Goal: Task Accomplishment & Management: Use online tool/utility

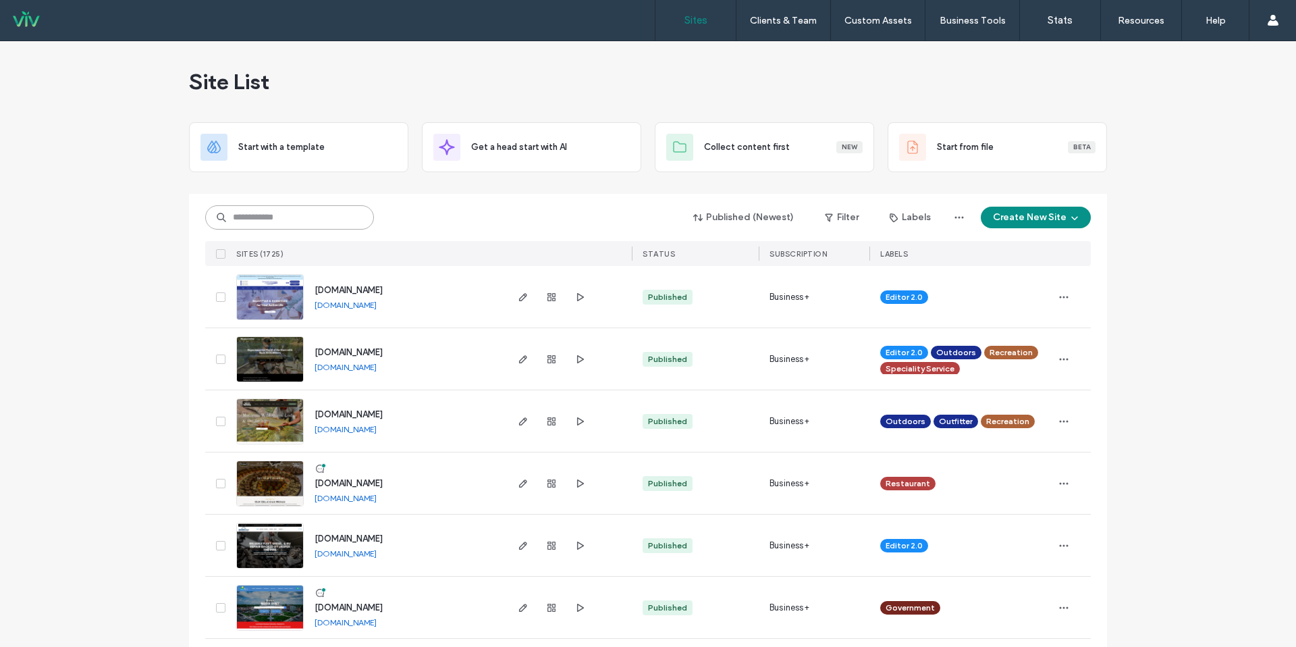
click at [312, 217] on input at bounding box center [289, 217] width 169 height 24
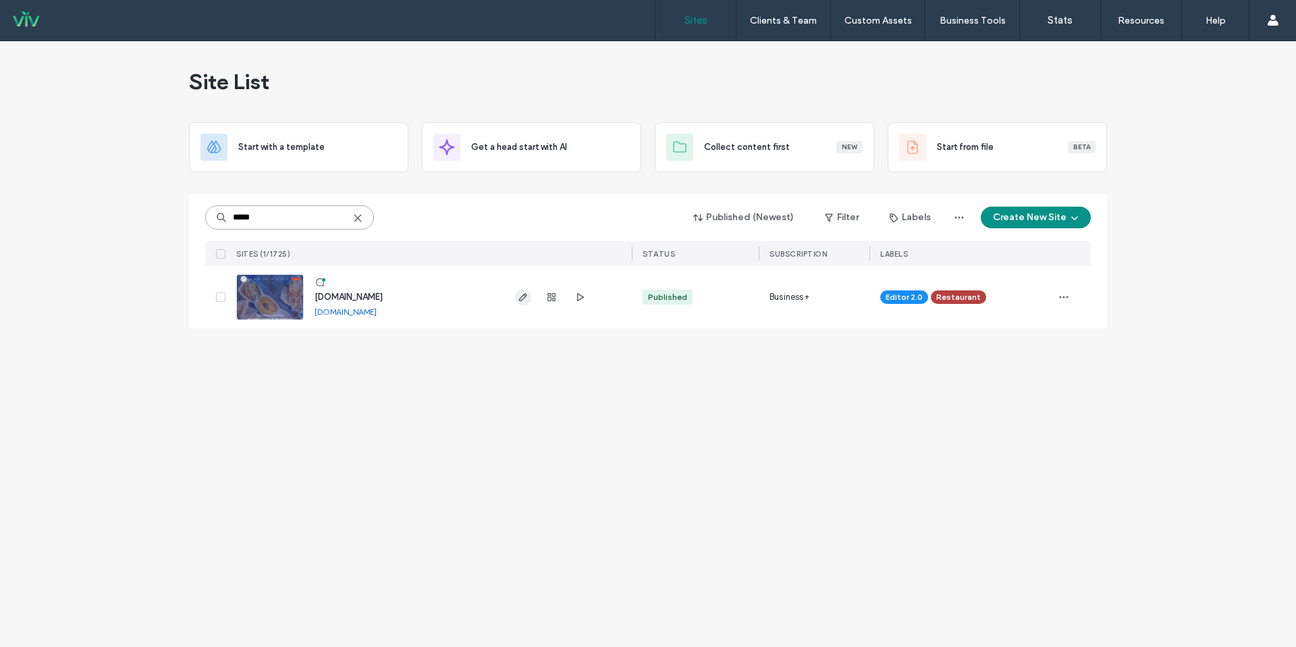
type input "*****"
click at [525, 298] on icon "button" at bounding box center [523, 297] width 11 height 11
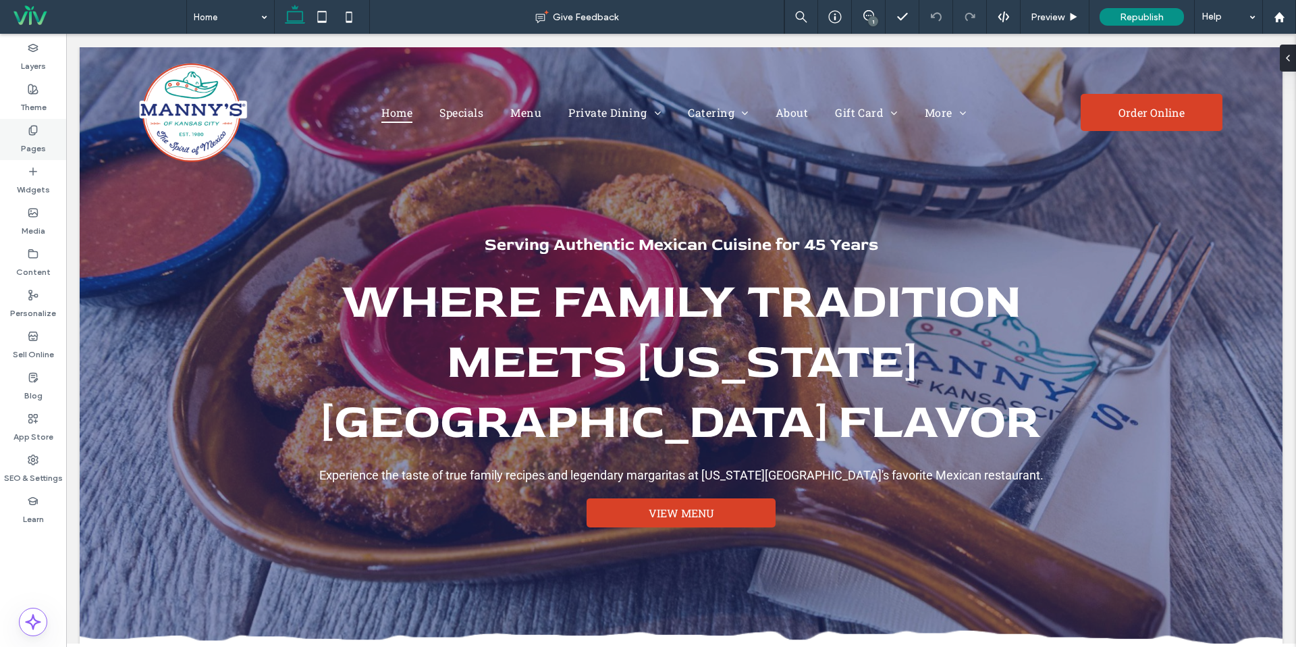
click at [39, 136] on label "Pages" at bounding box center [33, 145] width 25 height 19
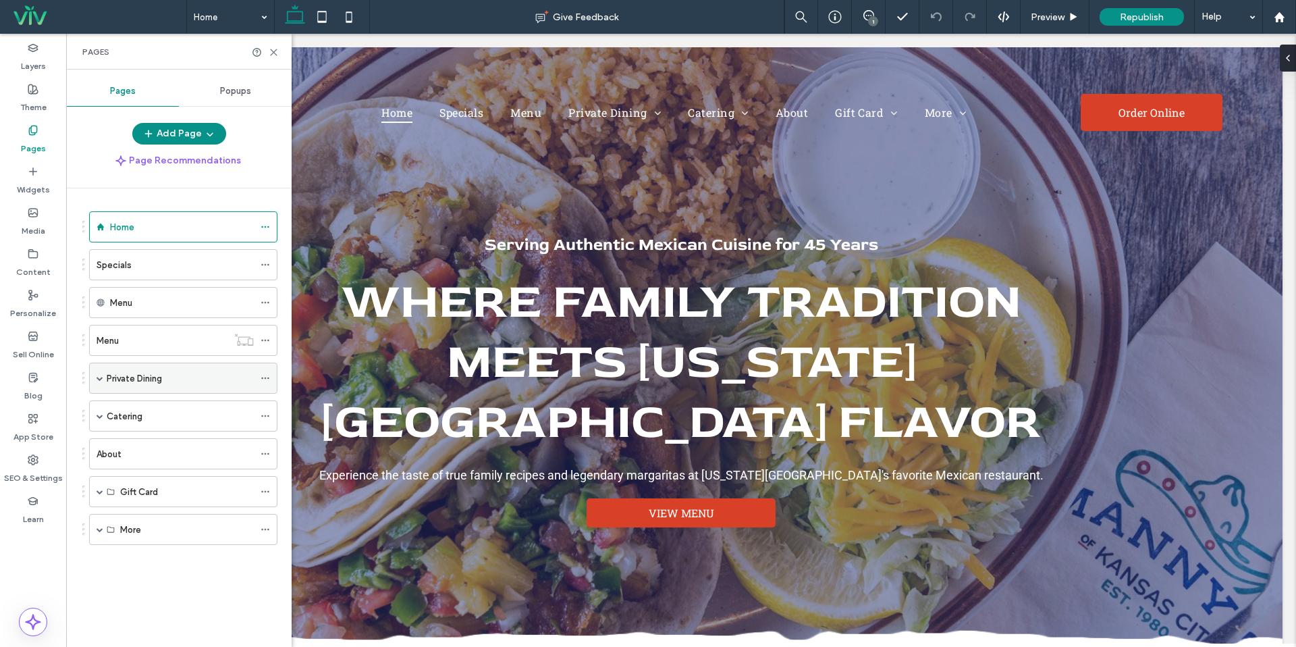
click at [100, 377] on span at bounding box center [100, 378] width 7 height 7
click at [137, 477] on label "Catering" at bounding box center [125, 479] width 36 height 24
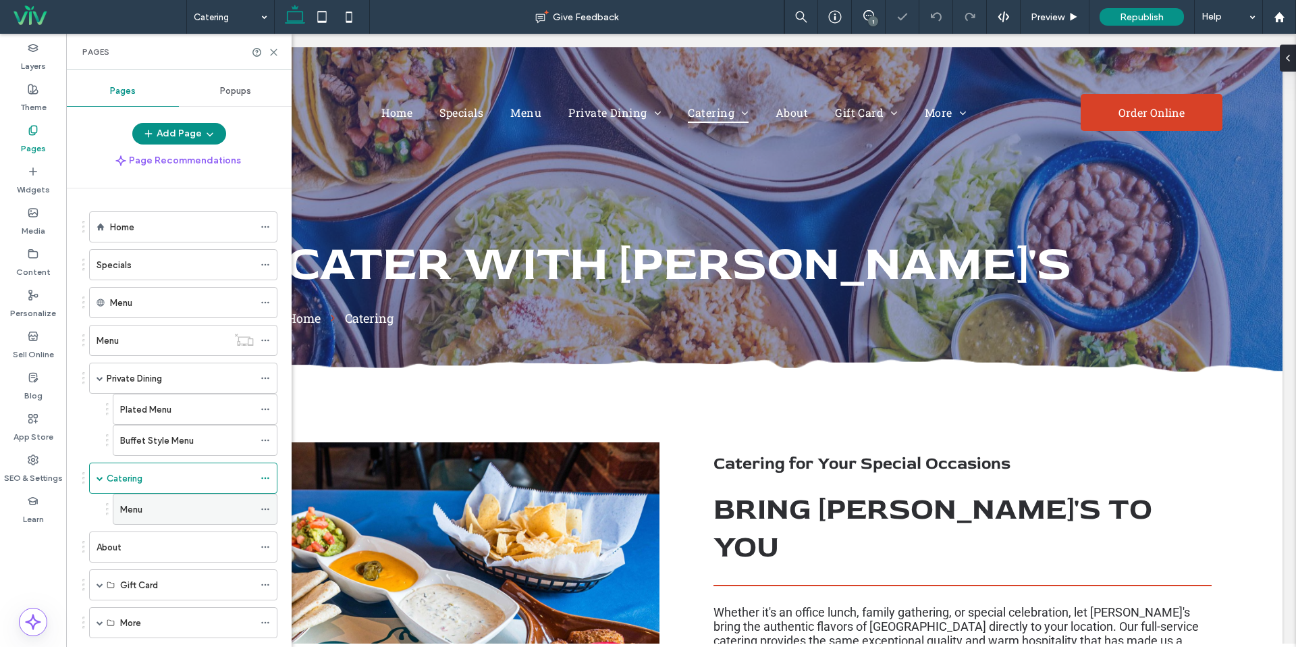
click at [171, 514] on div "Menu" at bounding box center [187, 509] width 134 height 14
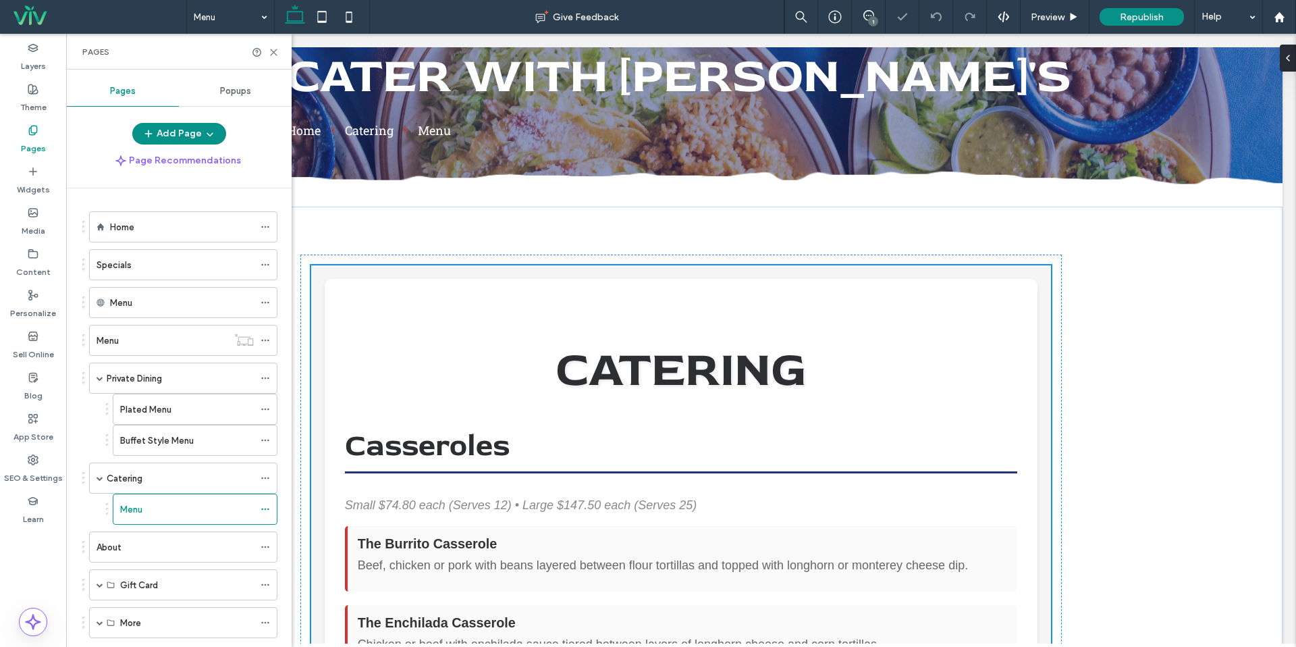
scroll to position [188, 0]
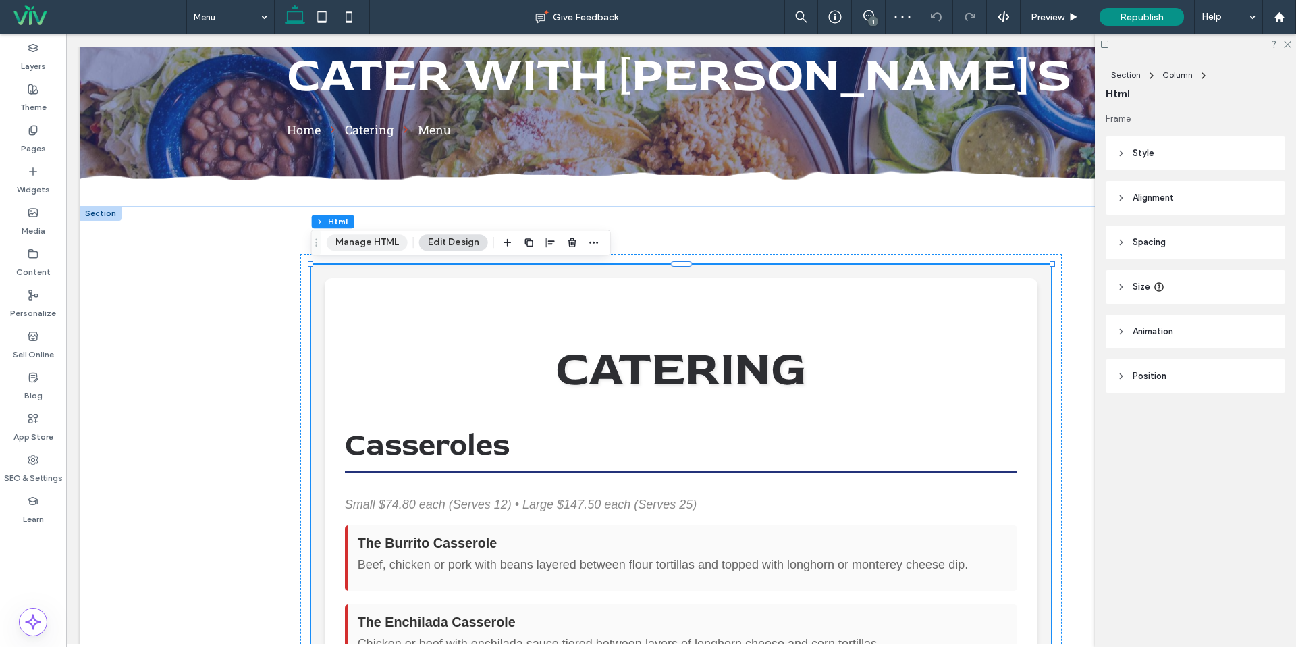
click at [379, 247] on button "Manage HTML" at bounding box center [367, 242] width 81 height 16
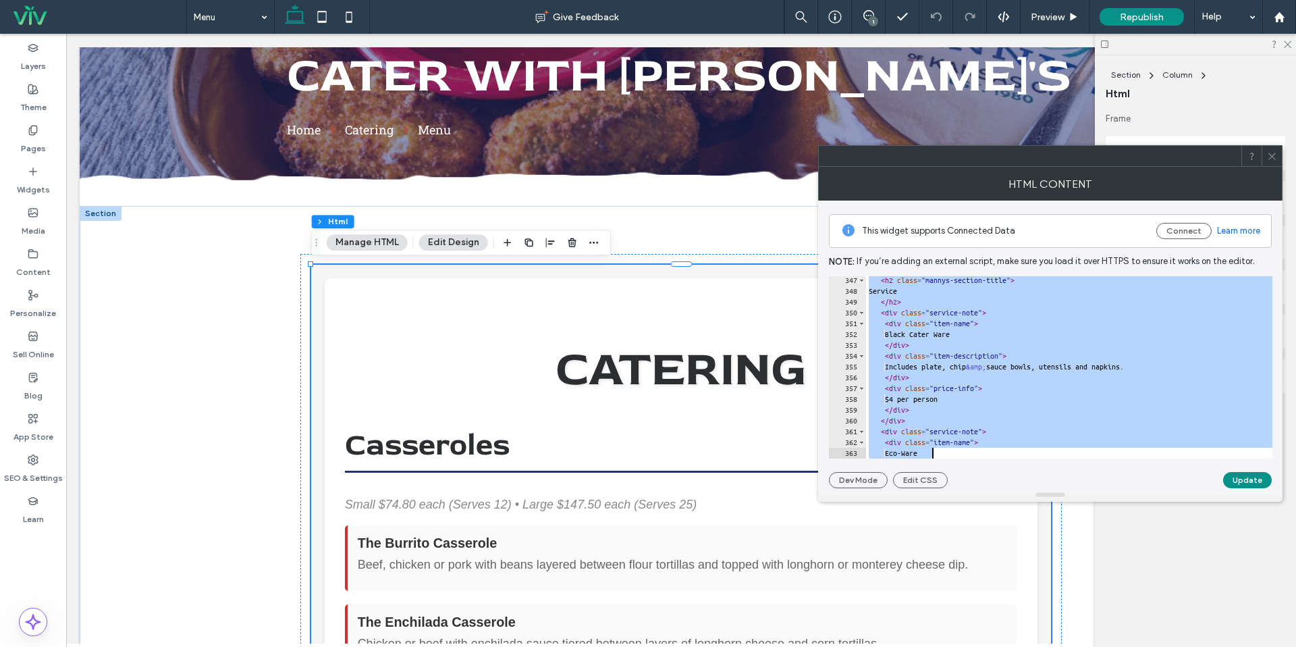
scroll to position [3815, 0]
drag, startPoint x: 863, startPoint y: 281, endPoint x: 1038, endPoint y: 469, distance: 257.0
click at [1038, 469] on div "This widget supports Connected Data Connect Learn more Note: If you’re adding a…" at bounding box center [1050, 345] width 443 height 288
type textarea "****** *******"
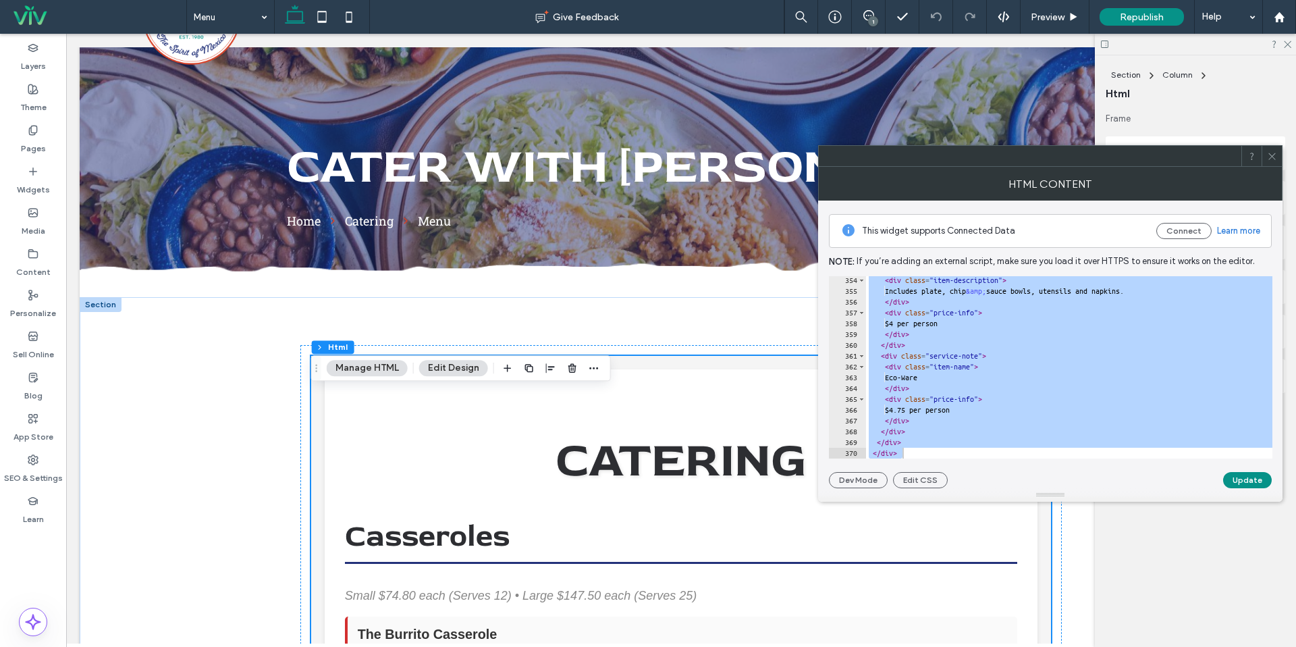
scroll to position [103, 0]
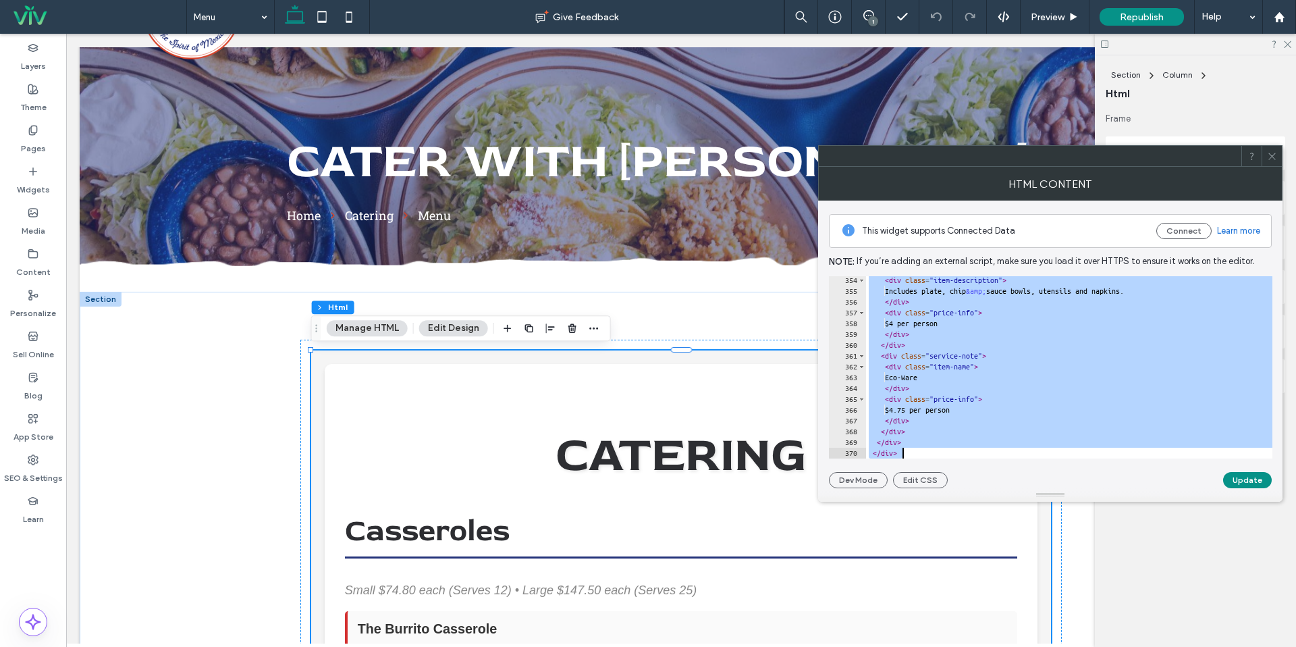
paste textarea "Cursor at row 370"
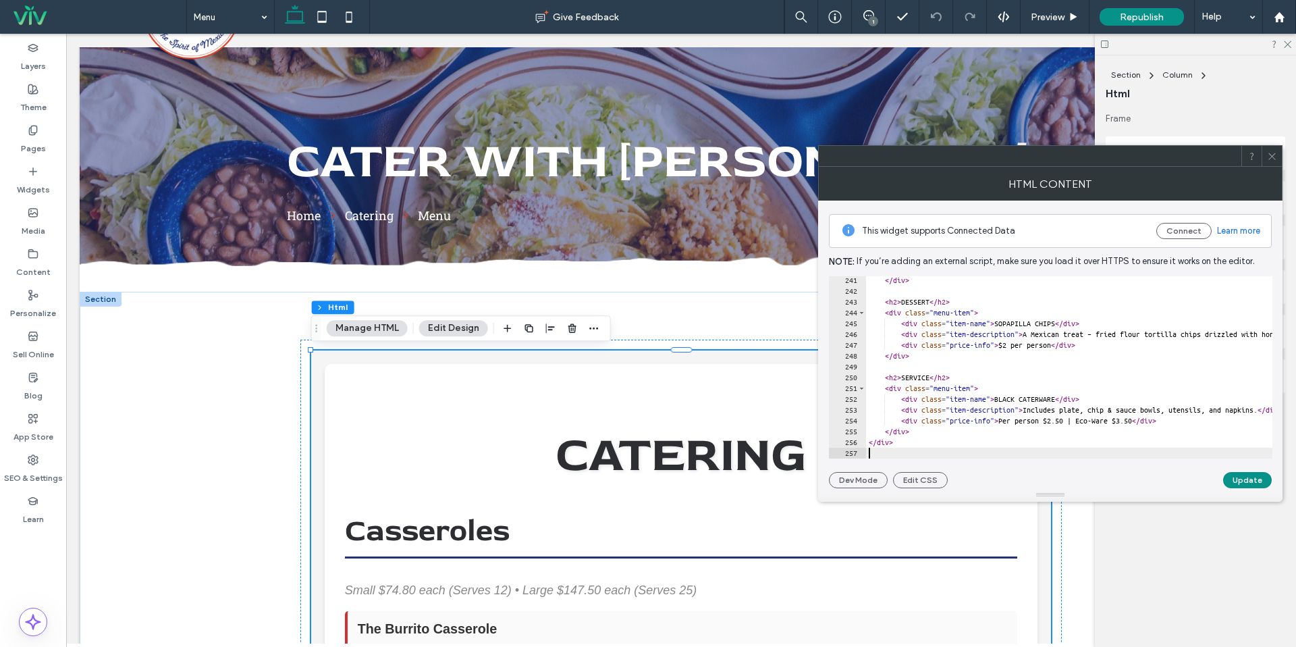
scroll to position [2583, 0]
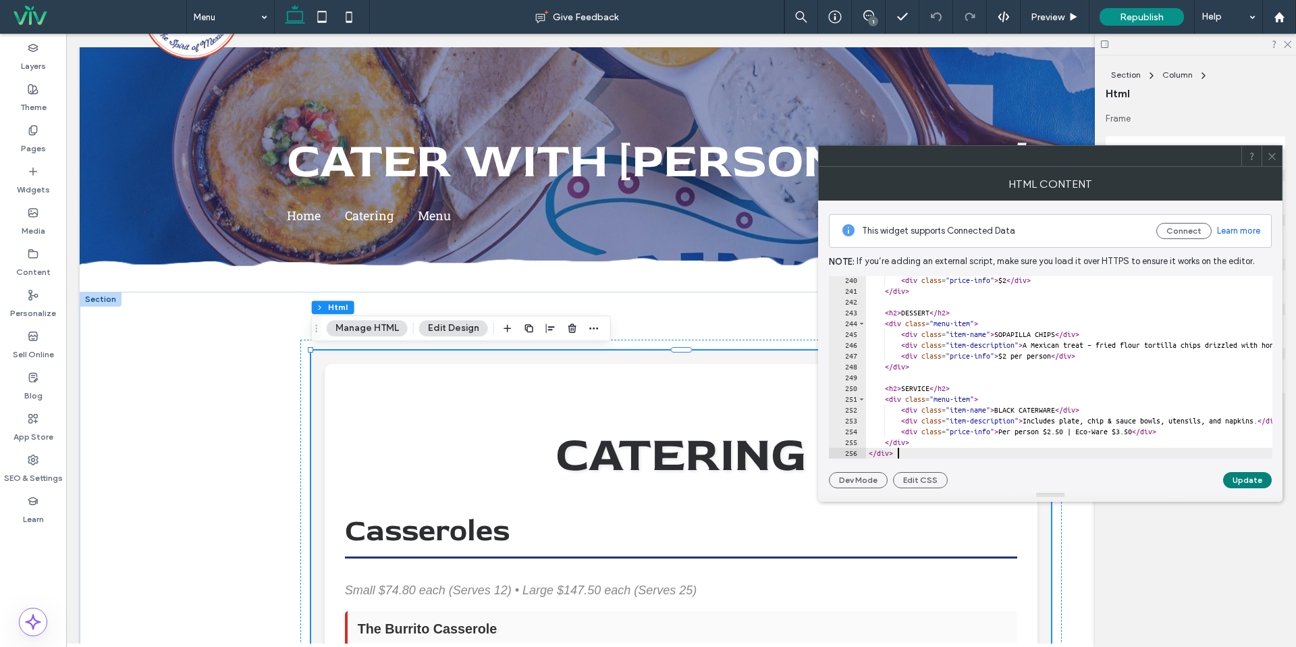
click at [1232, 479] on button "Update" at bounding box center [1247, 480] width 49 height 16
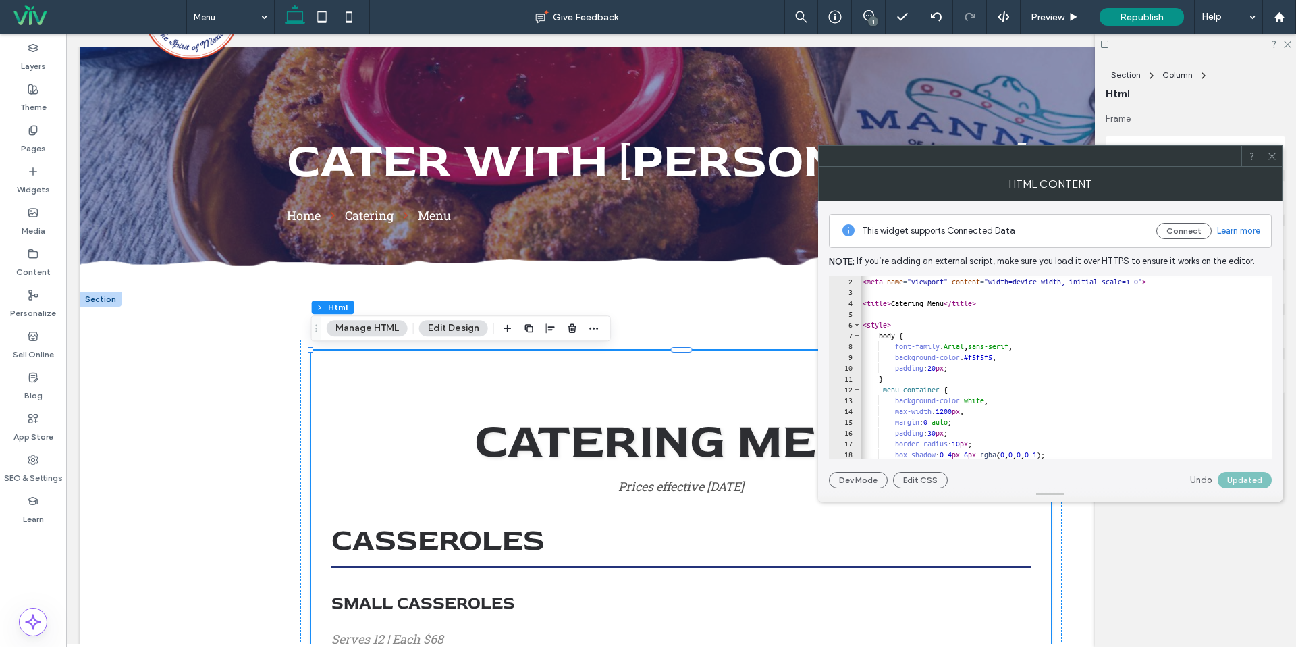
scroll to position [0, 0]
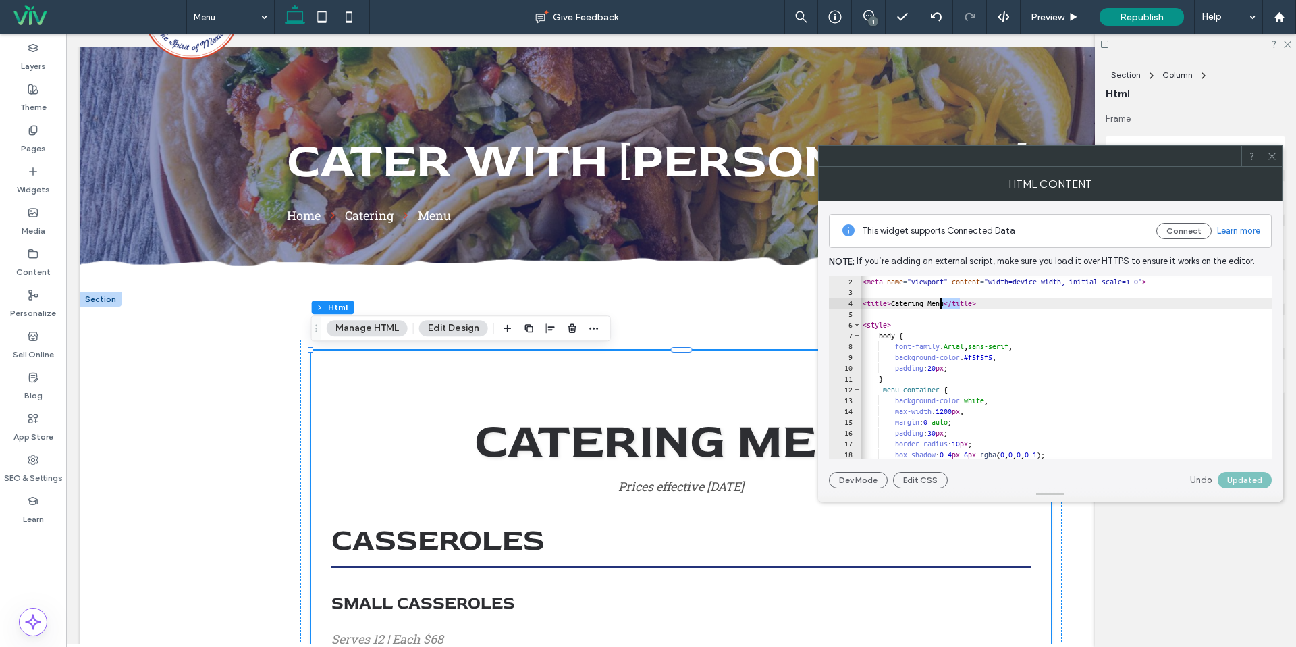
drag, startPoint x: 959, startPoint y: 304, endPoint x: 951, endPoint y: 300, distance: 9.4
click at [1248, 483] on button "Update" at bounding box center [1247, 480] width 49 height 16
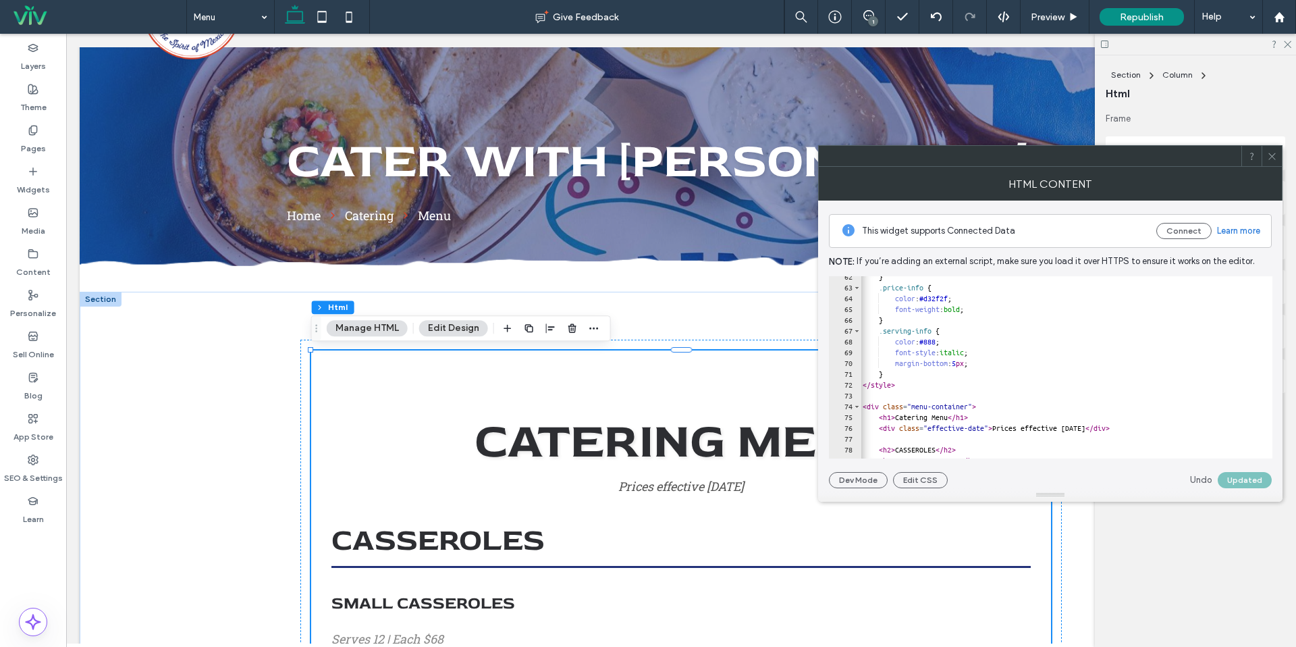
scroll to position [0, 1]
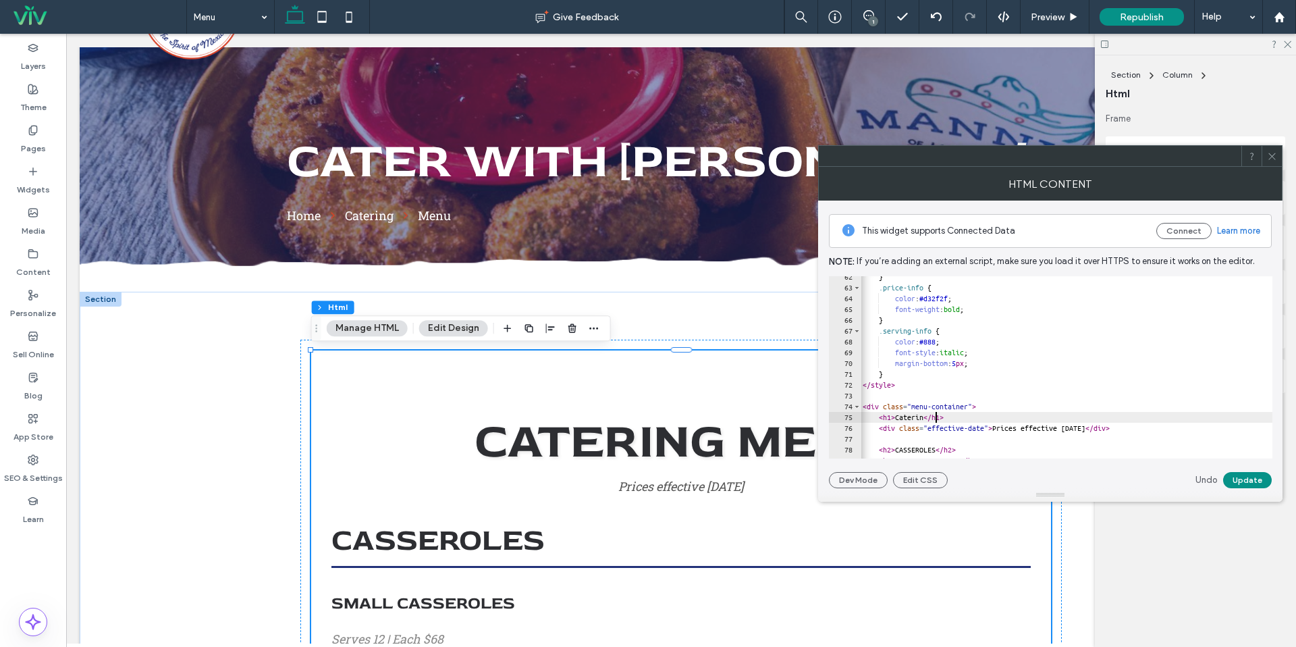
scroll to position [0, 6]
type textarea "**********"
click at [1253, 482] on button "Update" at bounding box center [1247, 480] width 49 height 16
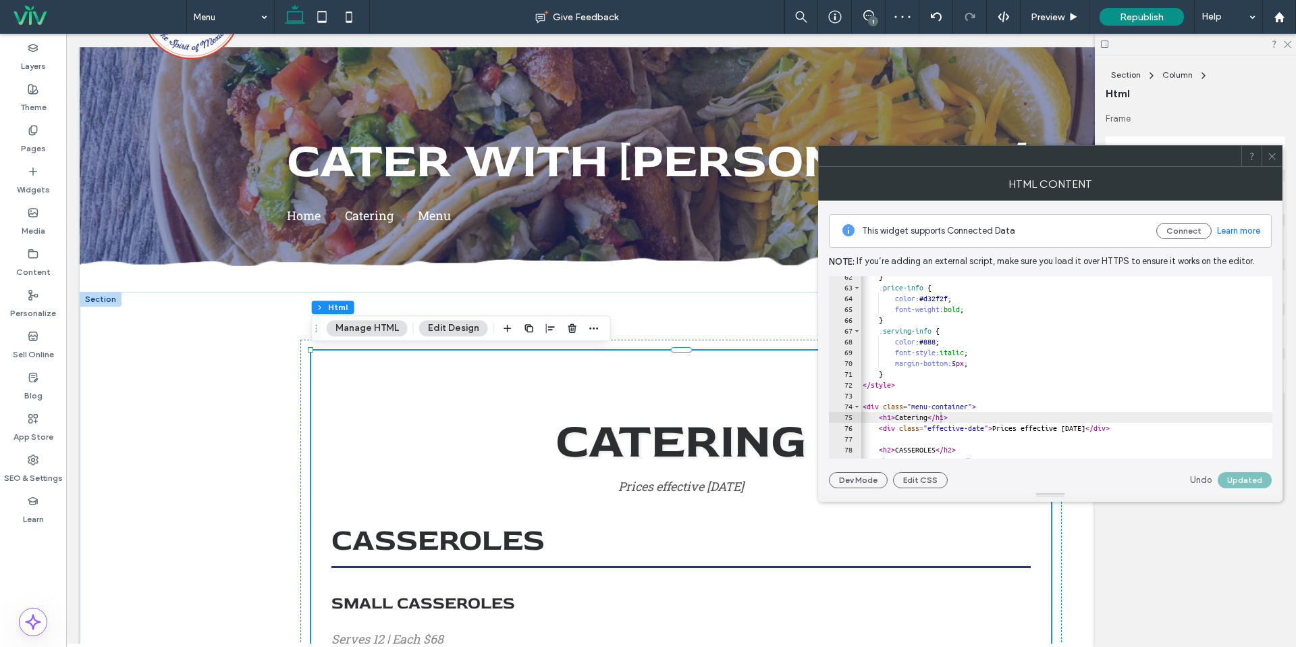
click at [1277, 157] on icon at bounding box center [1272, 156] width 10 height 10
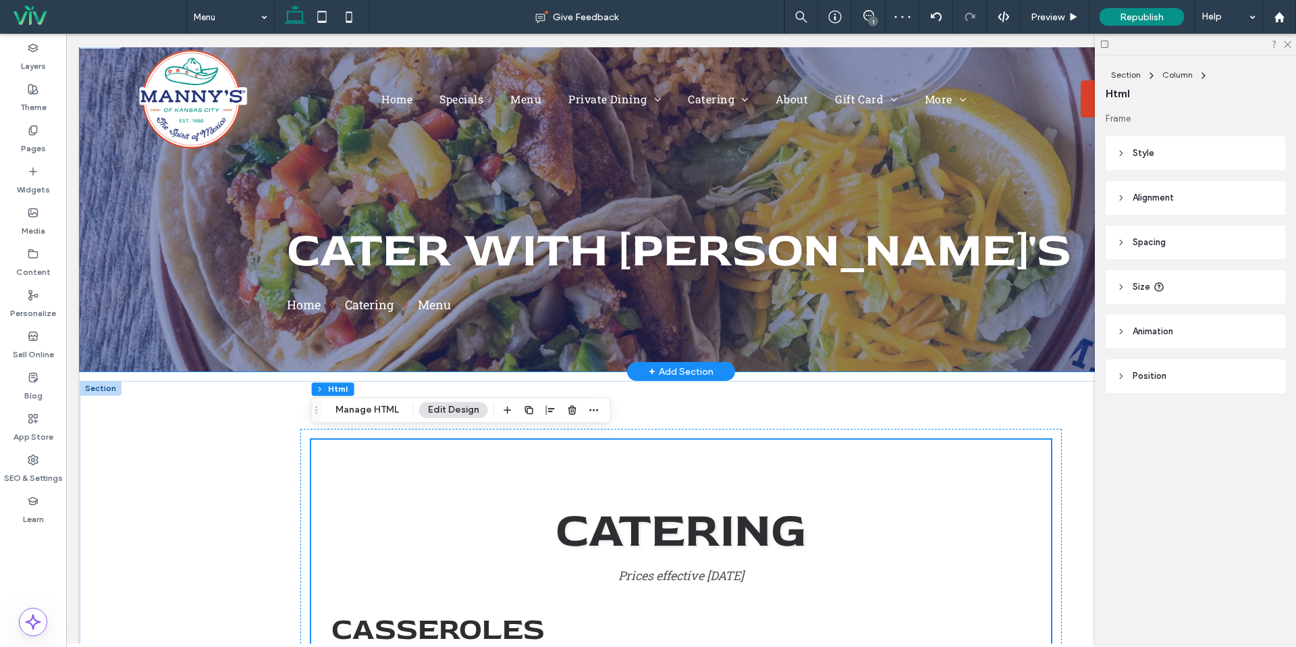
scroll to position [0, 0]
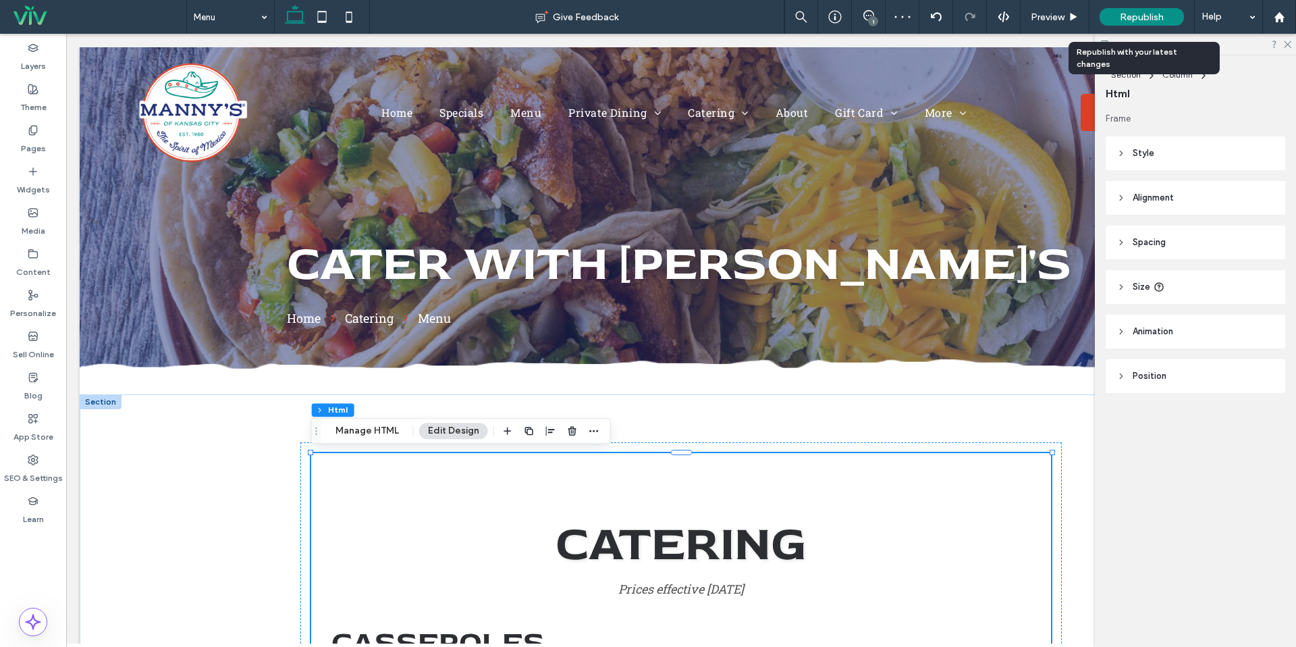
click at [1144, 13] on span "Republish" at bounding box center [1142, 16] width 44 height 11
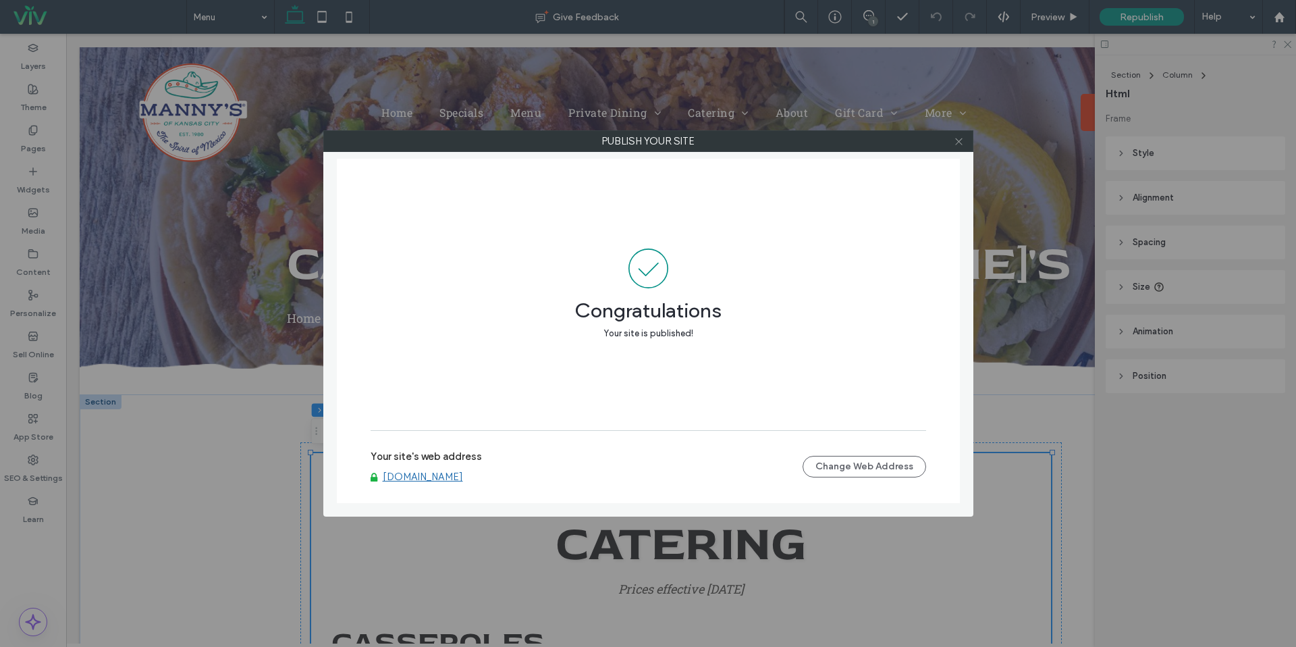
click at [961, 142] on icon at bounding box center [959, 141] width 10 height 10
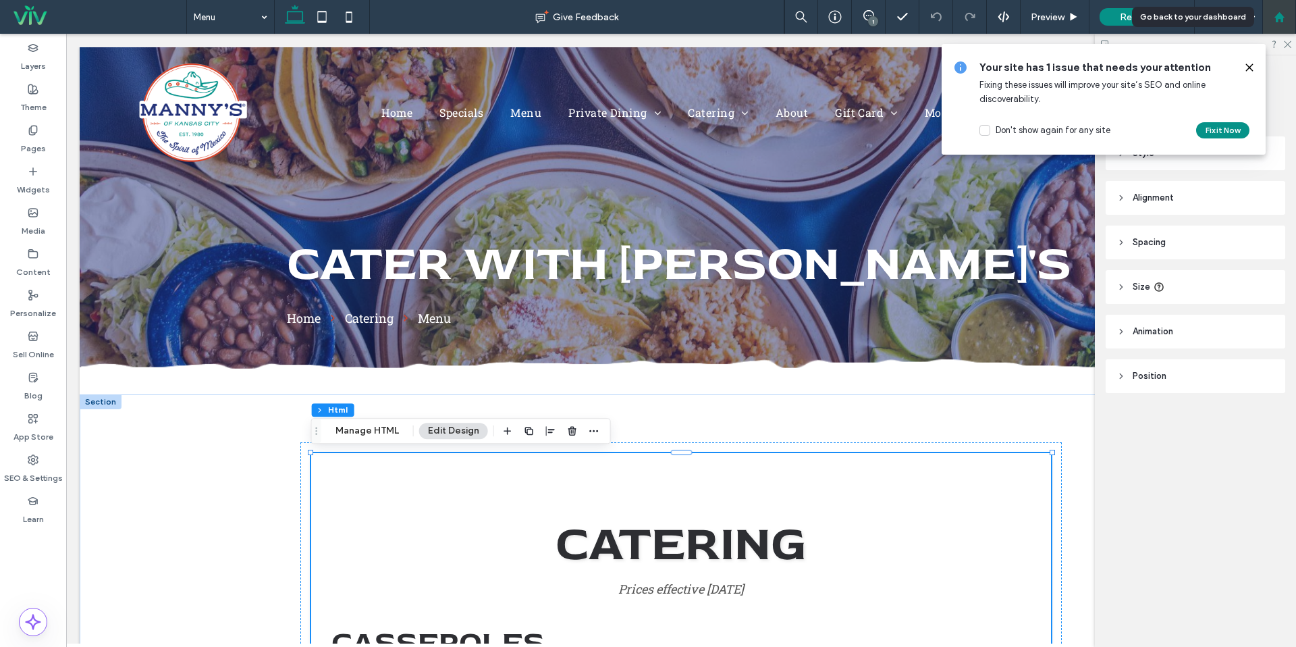
click at [1292, 25] on div at bounding box center [1280, 17] width 34 height 34
